Goal: Check status

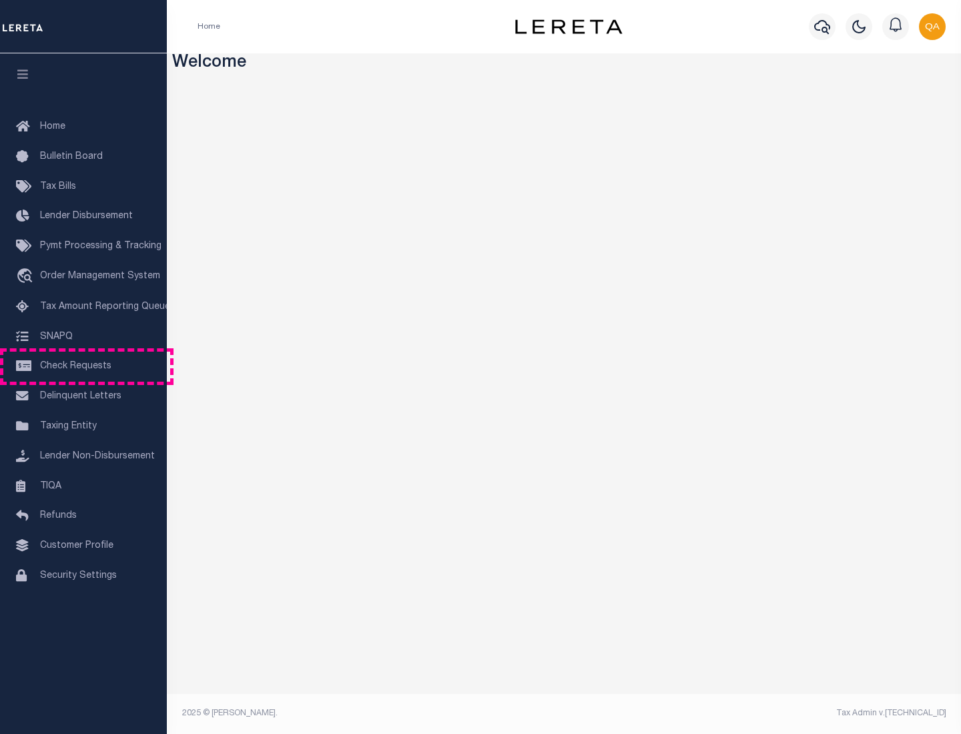
click at [83, 366] on span "Check Requests" at bounding box center [75, 366] width 71 height 9
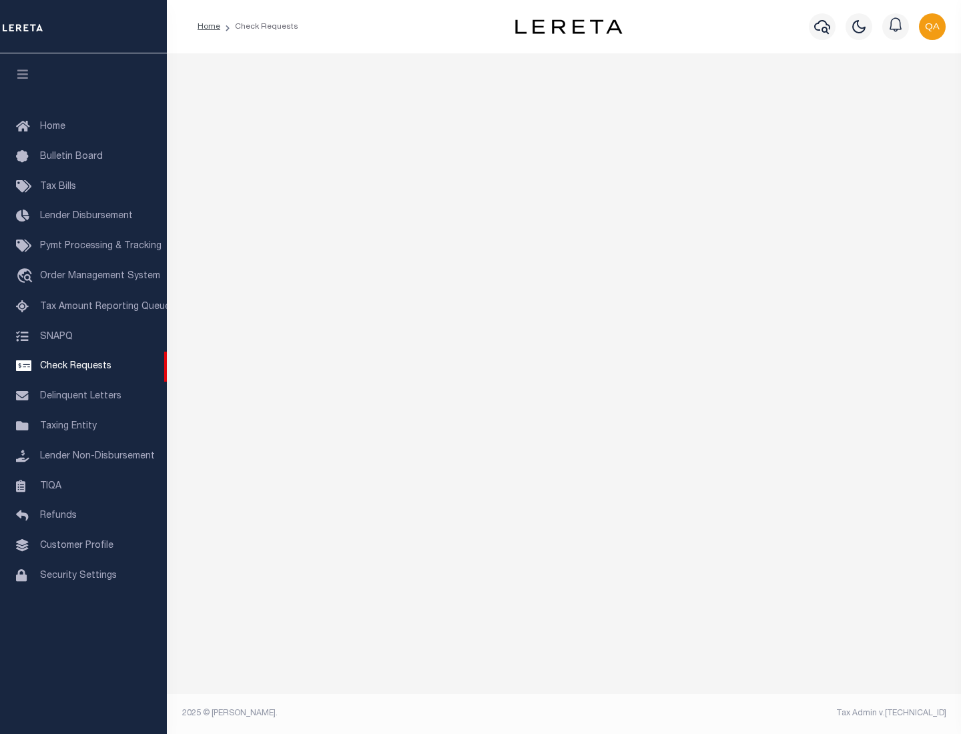
select select "50"
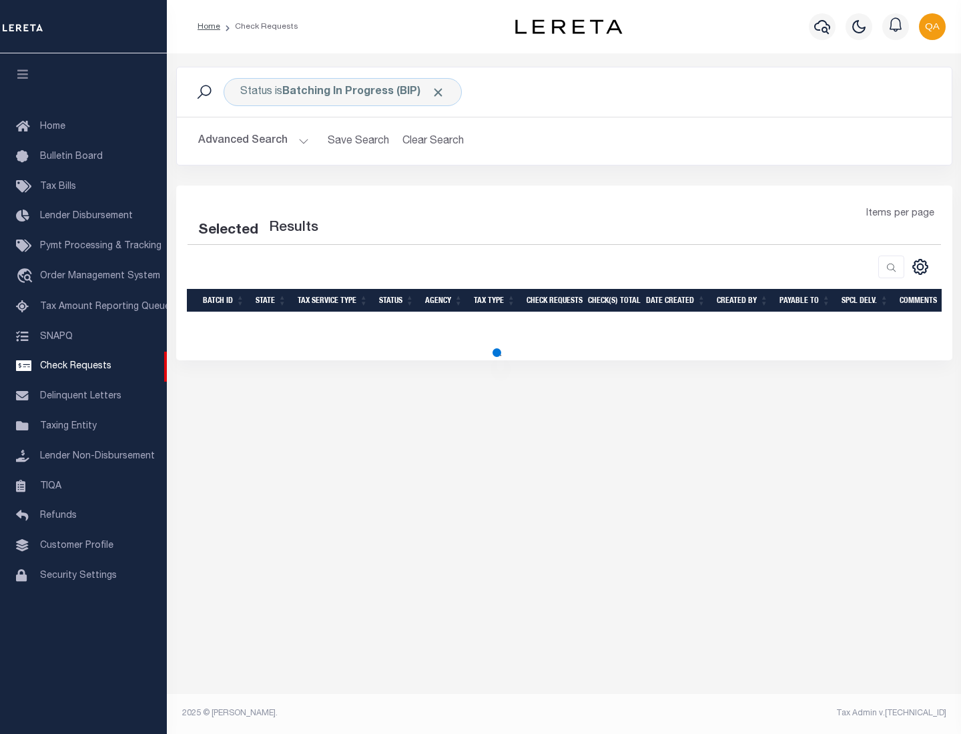
select select "50"
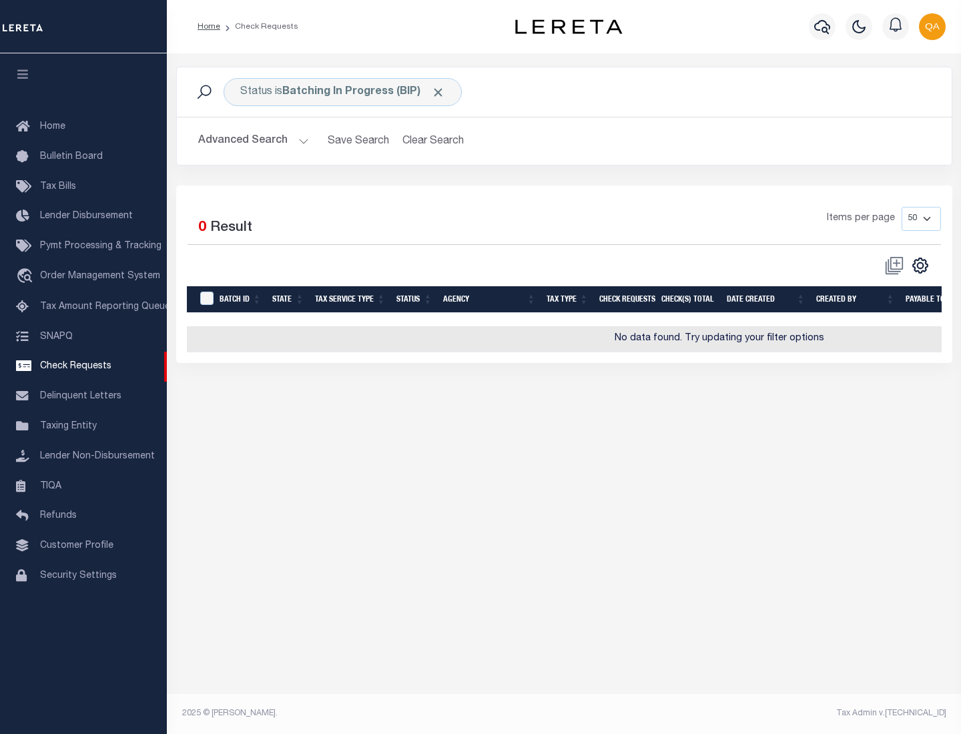
click at [439, 92] on span "Click to Remove" at bounding box center [438, 92] width 14 height 14
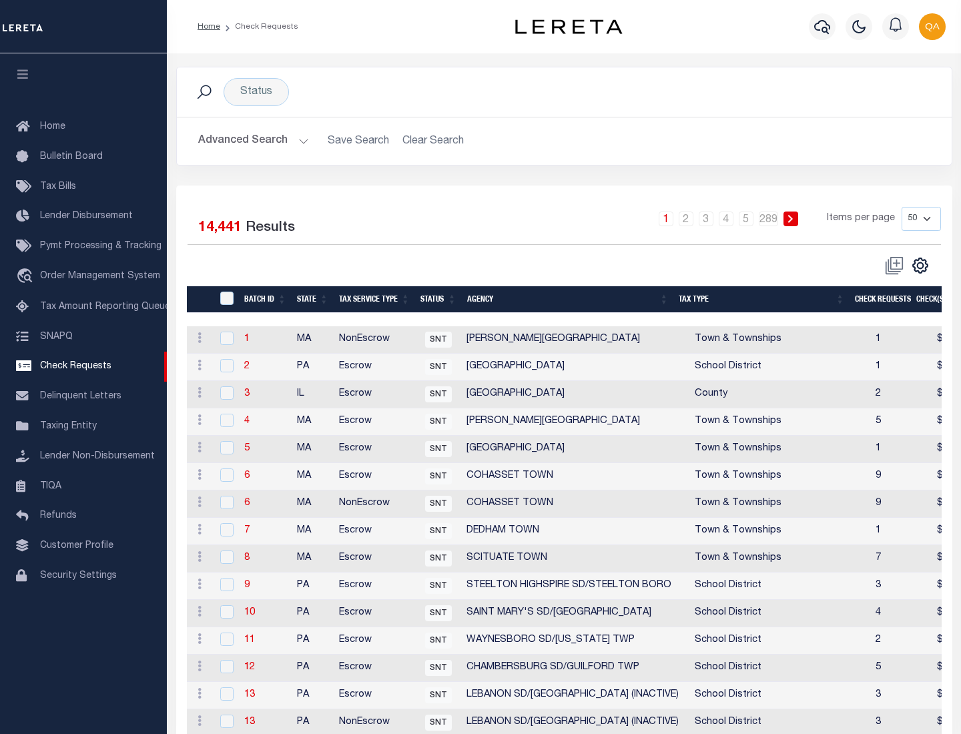
scroll to position [644, 0]
